Goal: Transaction & Acquisition: Purchase product/service

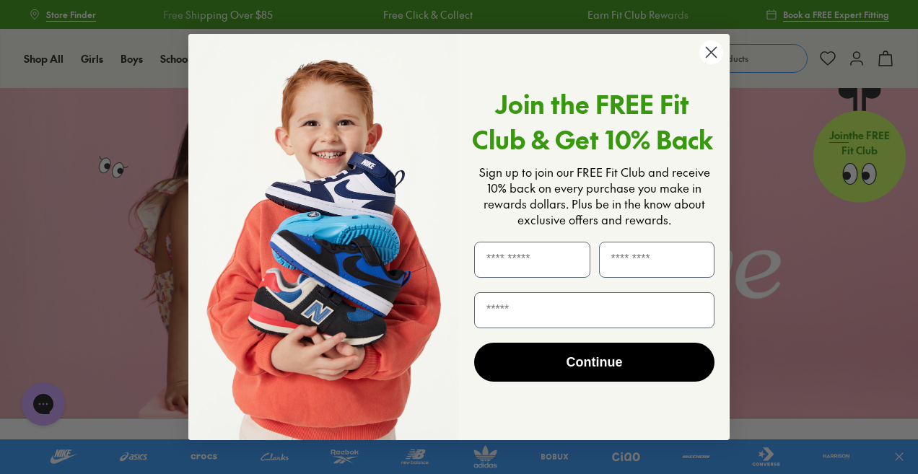
click at [708, 53] on circle "Close dialog" at bounding box center [711, 52] width 24 height 24
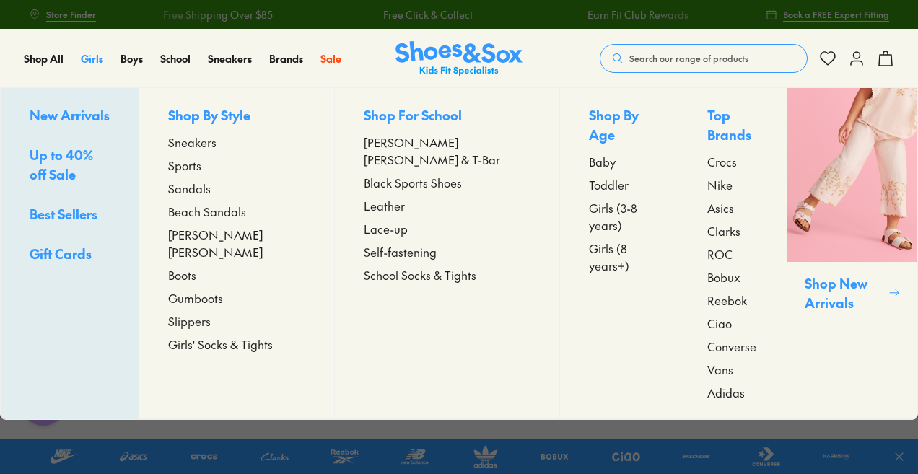
click at [93, 59] on span "Girls" at bounding box center [92, 58] width 22 height 14
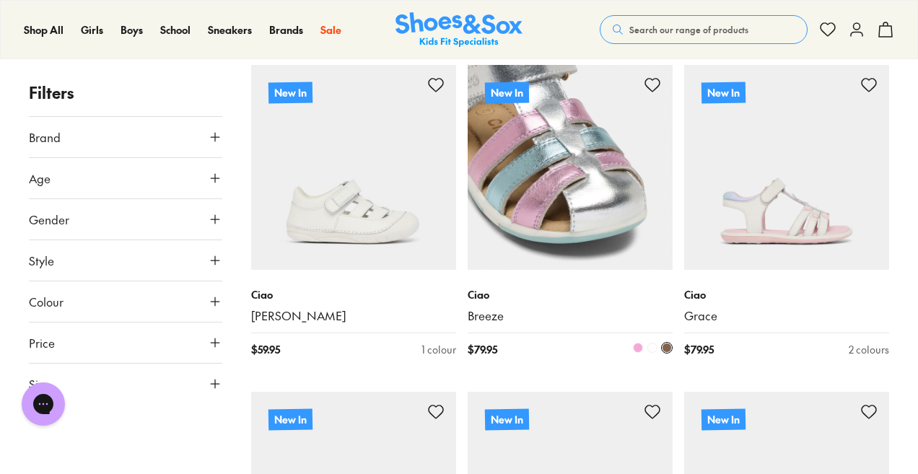
scroll to position [284, 0]
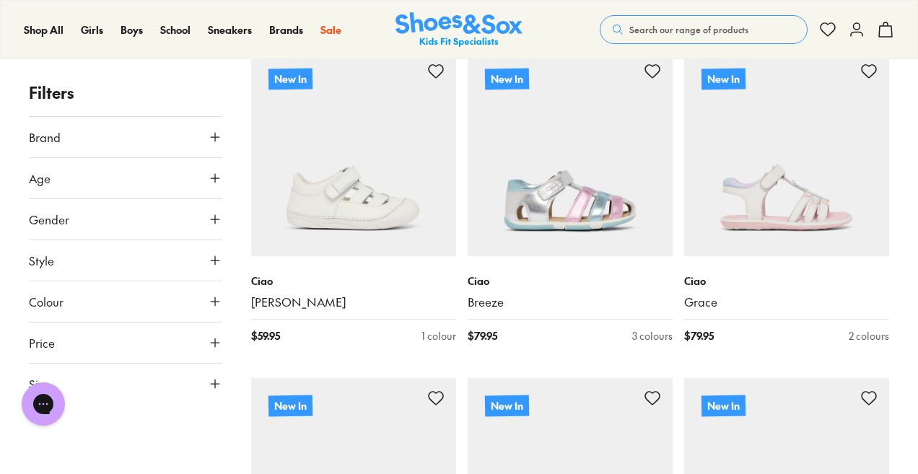
click at [198, 261] on button "Style" at bounding box center [125, 260] width 193 height 40
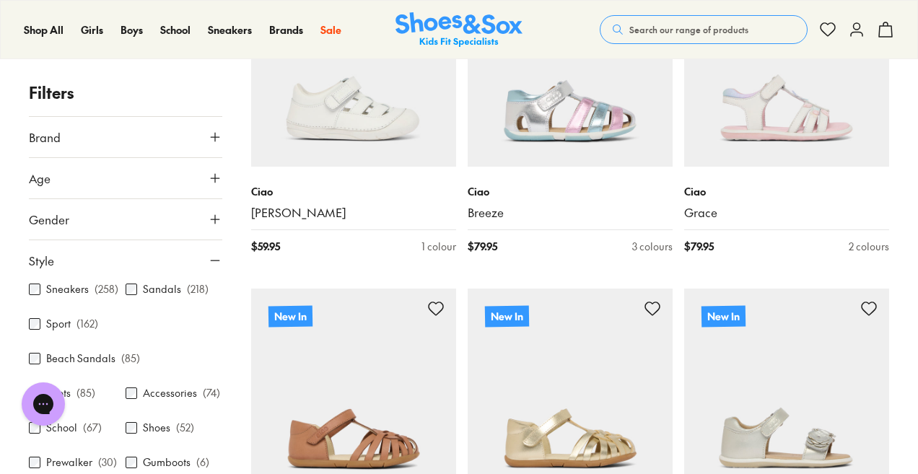
scroll to position [374, 0]
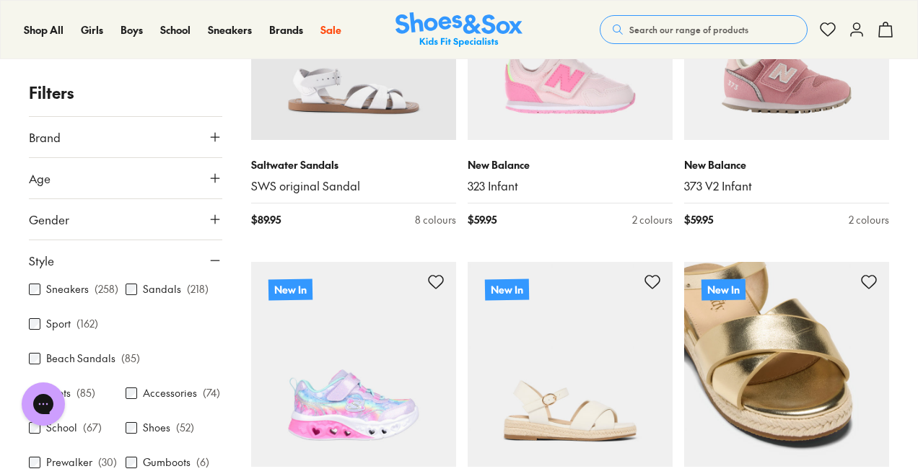
scroll to position [3684, 0]
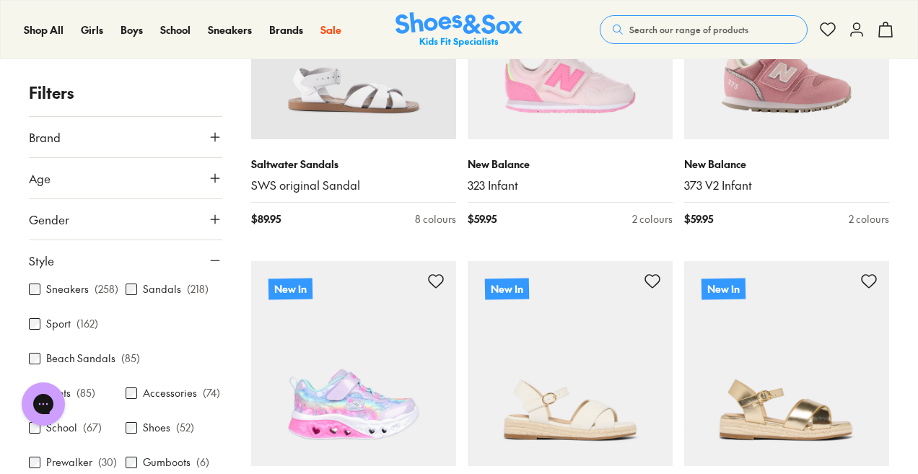
click at [146, 177] on button "Age" at bounding box center [125, 178] width 193 height 40
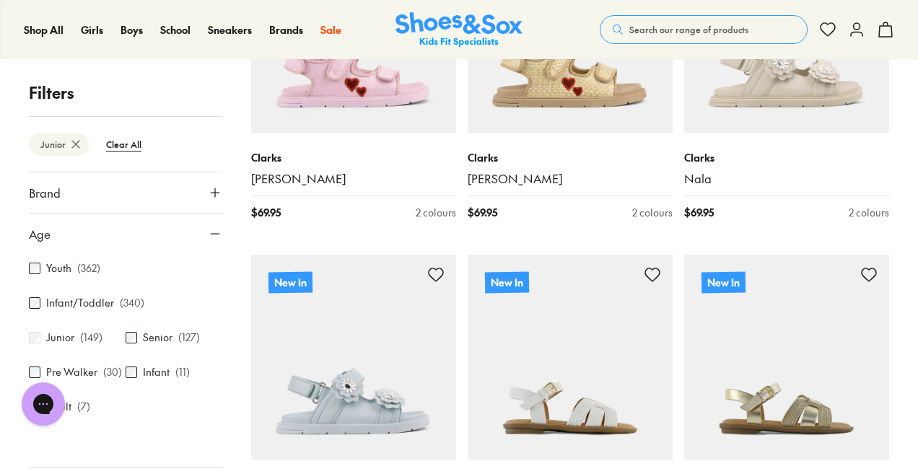
scroll to position [407, 0]
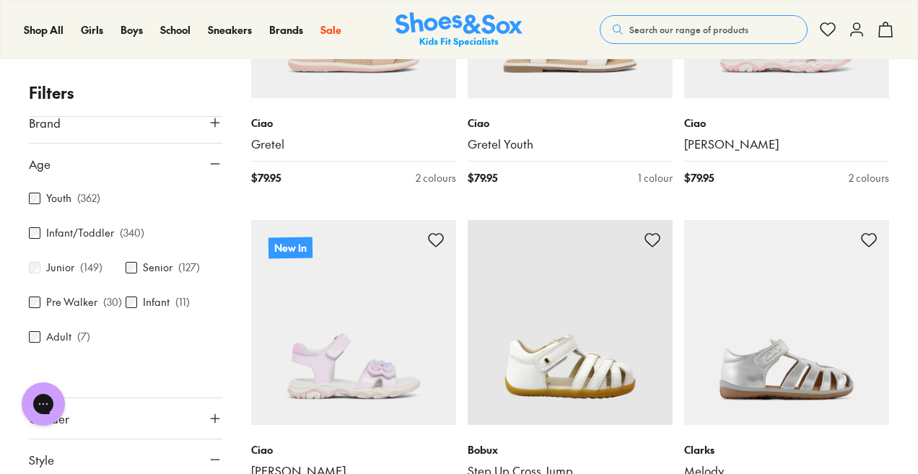
scroll to position [9, 0]
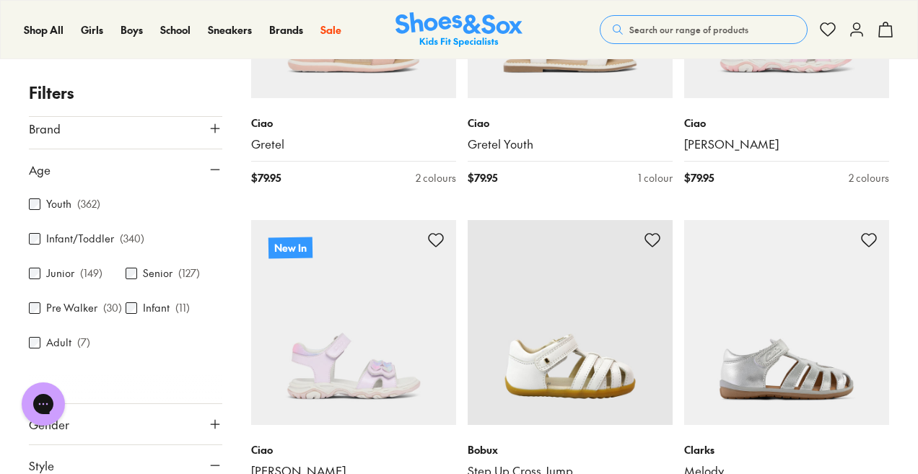
click at [208, 168] on icon at bounding box center [215, 169] width 14 height 14
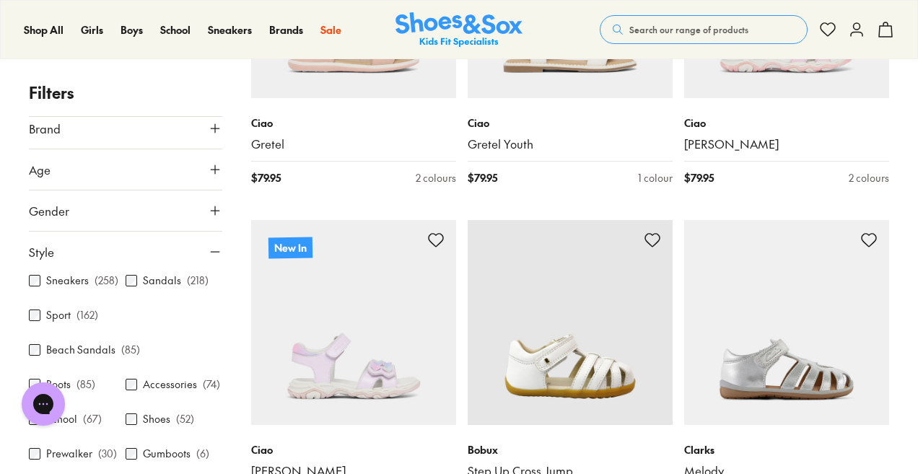
scroll to position [40, 0]
click at [208, 248] on icon at bounding box center [215, 252] width 14 height 14
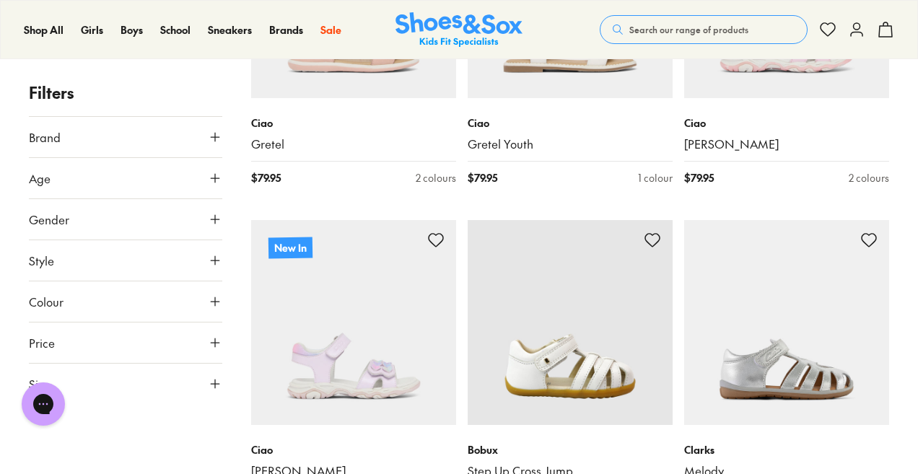
scroll to position [0, 0]
click at [208, 180] on icon at bounding box center [215, 178] width 14 height 14
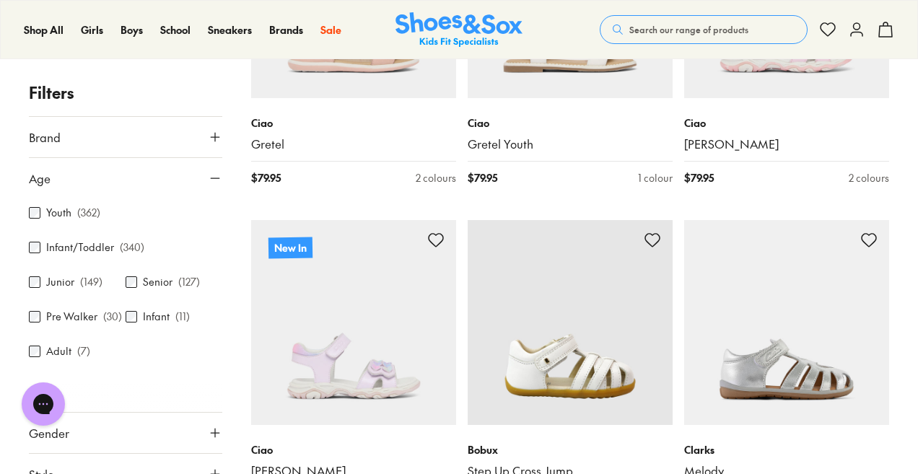
click at [136, 279] on div "Senior ( 127 )" at bounding box center [174, 281] width 97 height 17
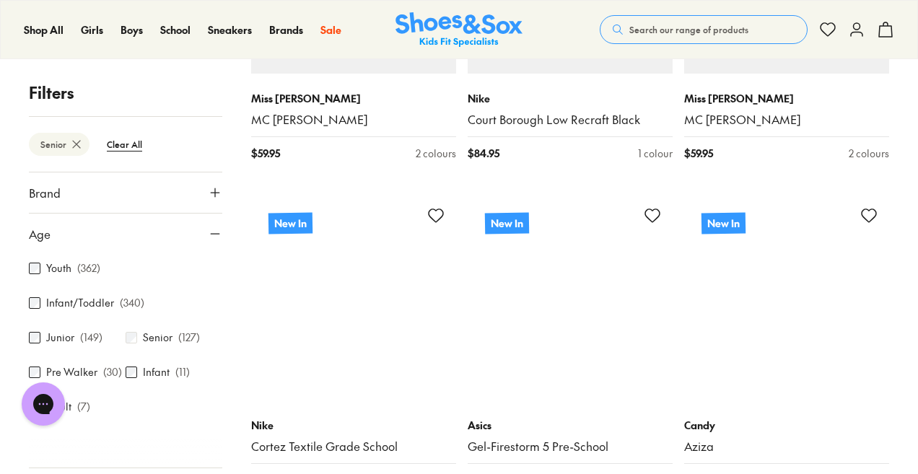
scroll to position [998, 0]
